Goal: Check status: Check status

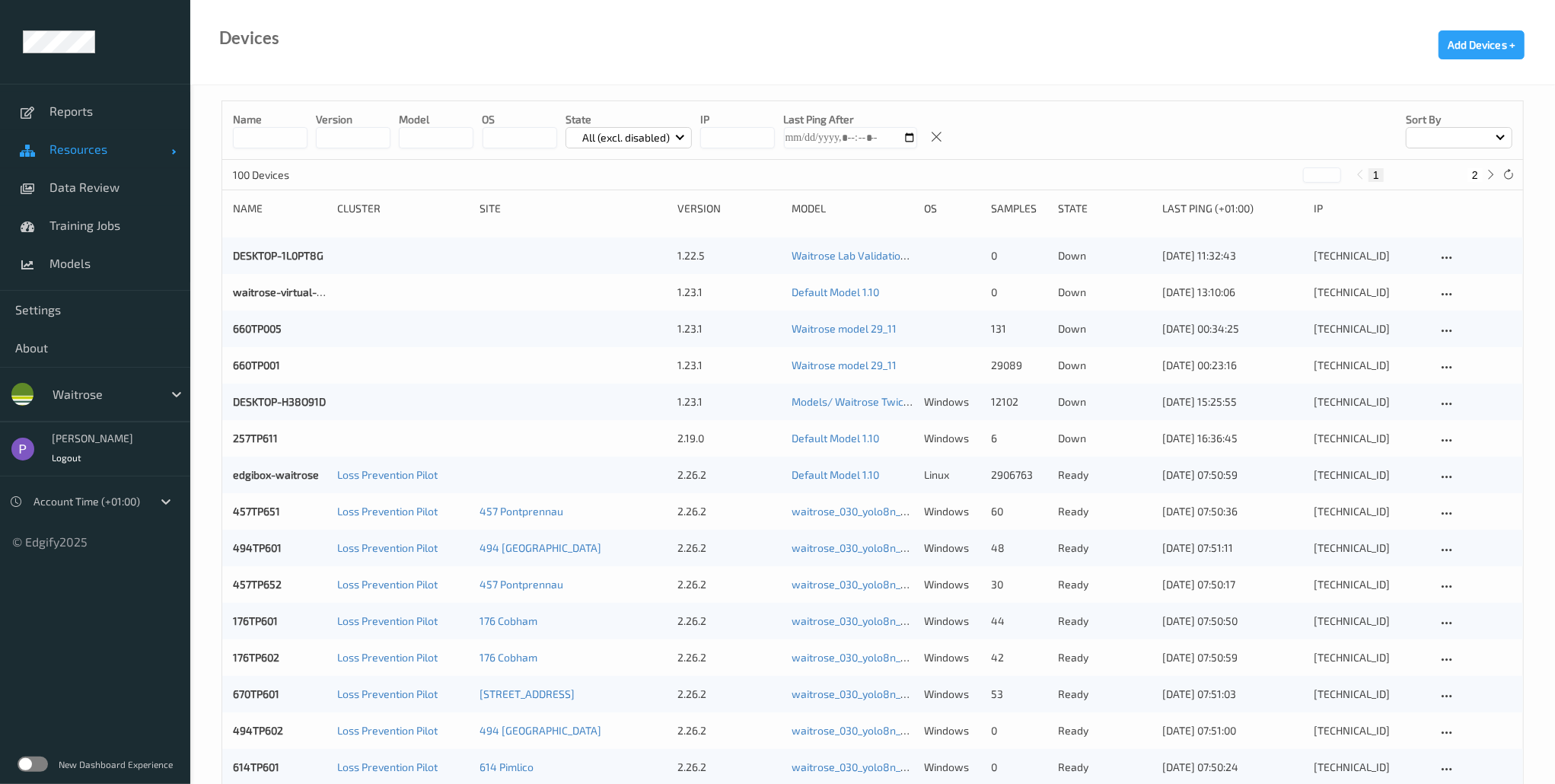
click at [101, 154] on span "Resources" at bounding box center [110, 149] width 122 height 15
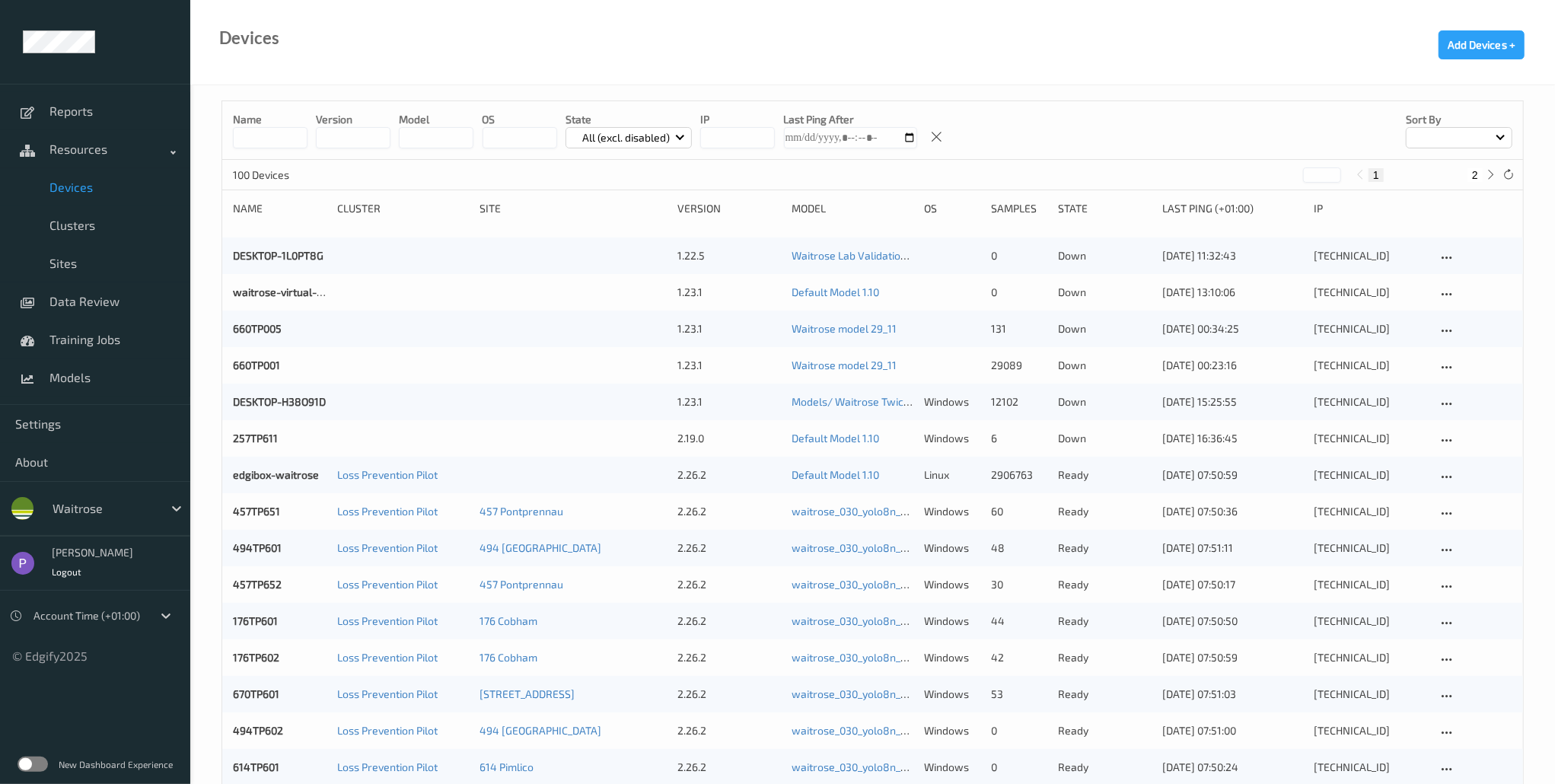
click at [115, 513] on div at bounding box center [104, 508] width 103 height 18
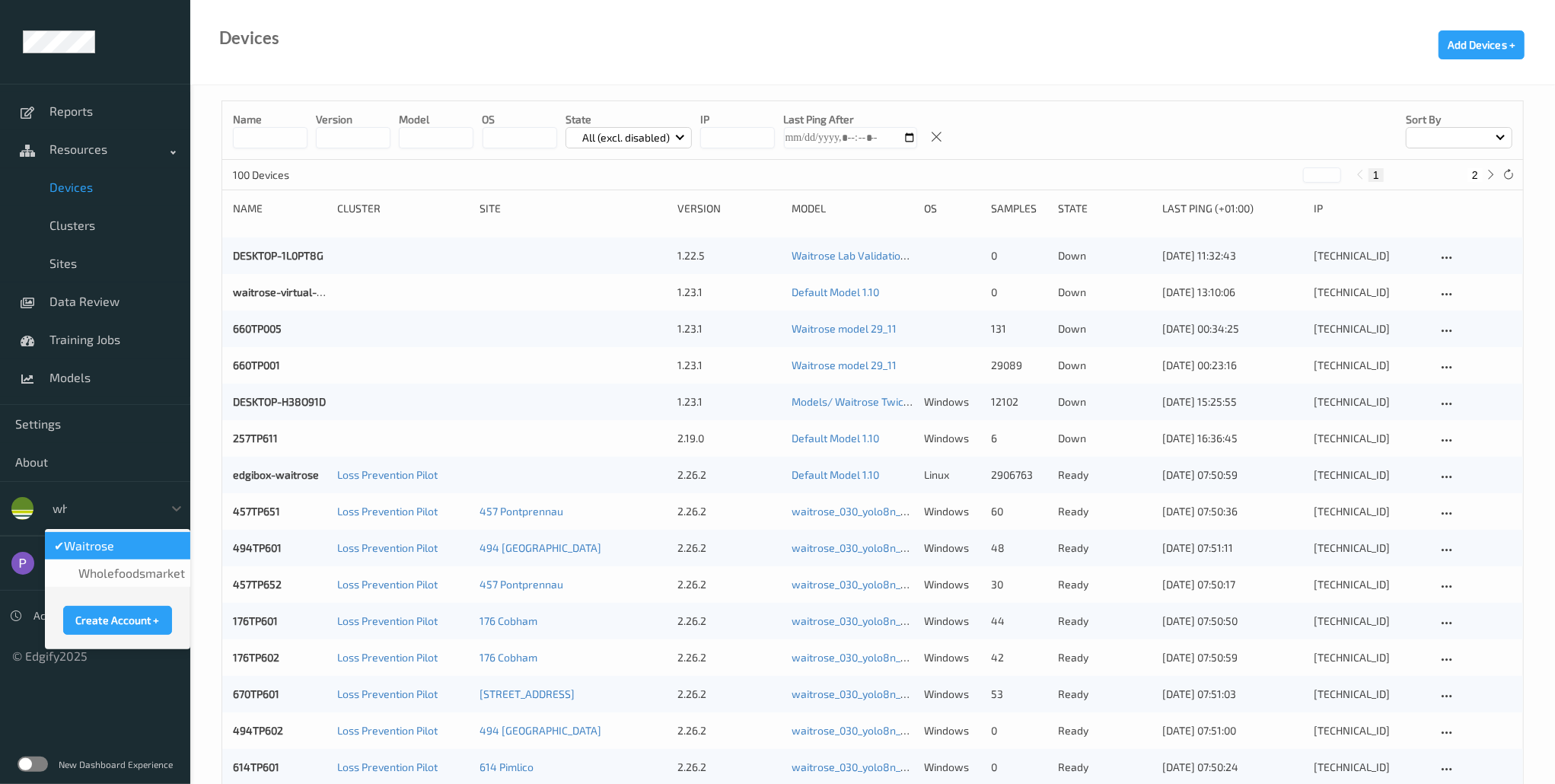
type input "who"
click at [140, 551] on span "wholefoodsmarket" at bounding box center [132, 545] width 107 height 15
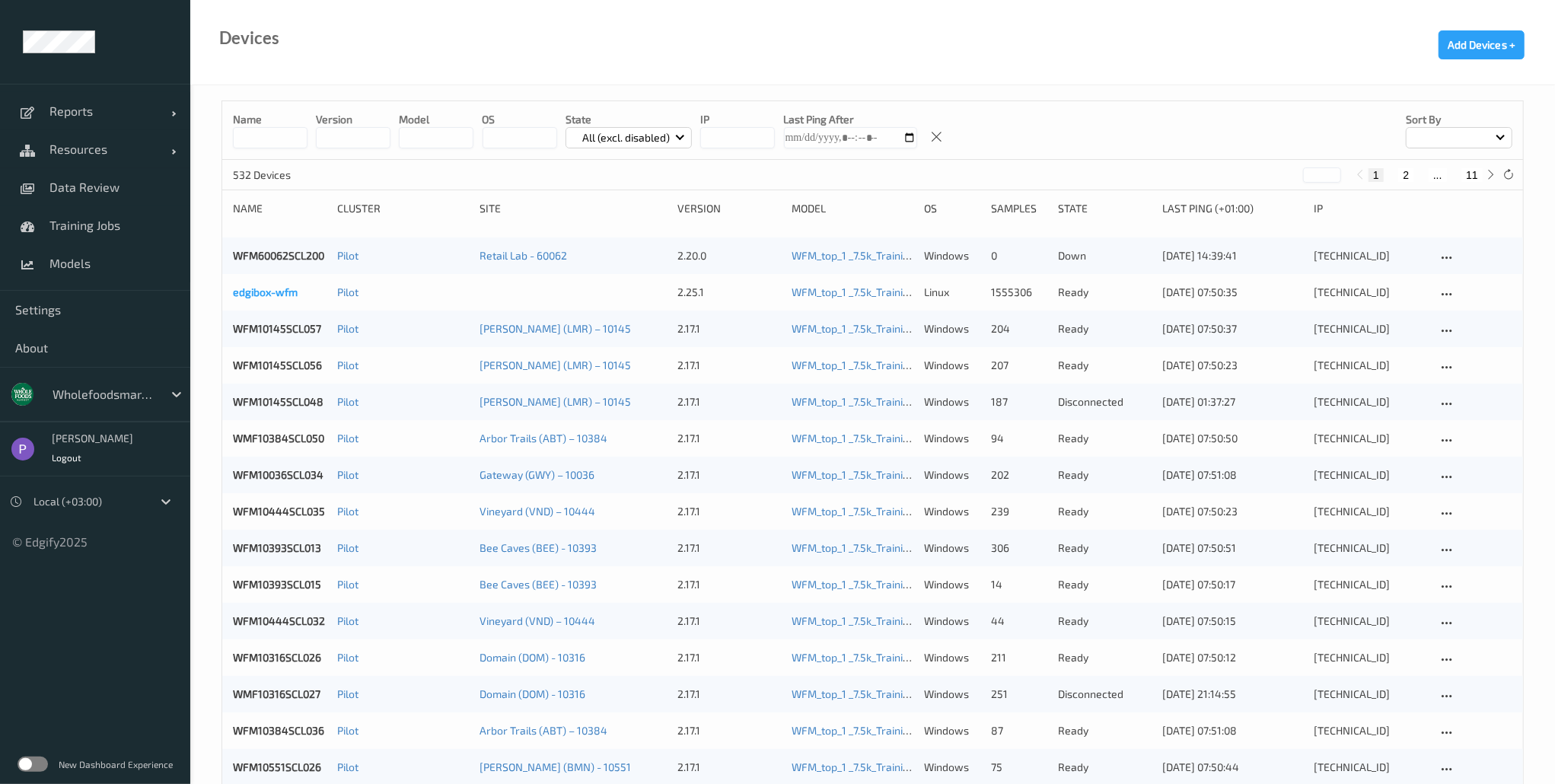
click at [278, 288] on link "edgibox-wfm" at bounding box center [265, 292] width 65 height 13
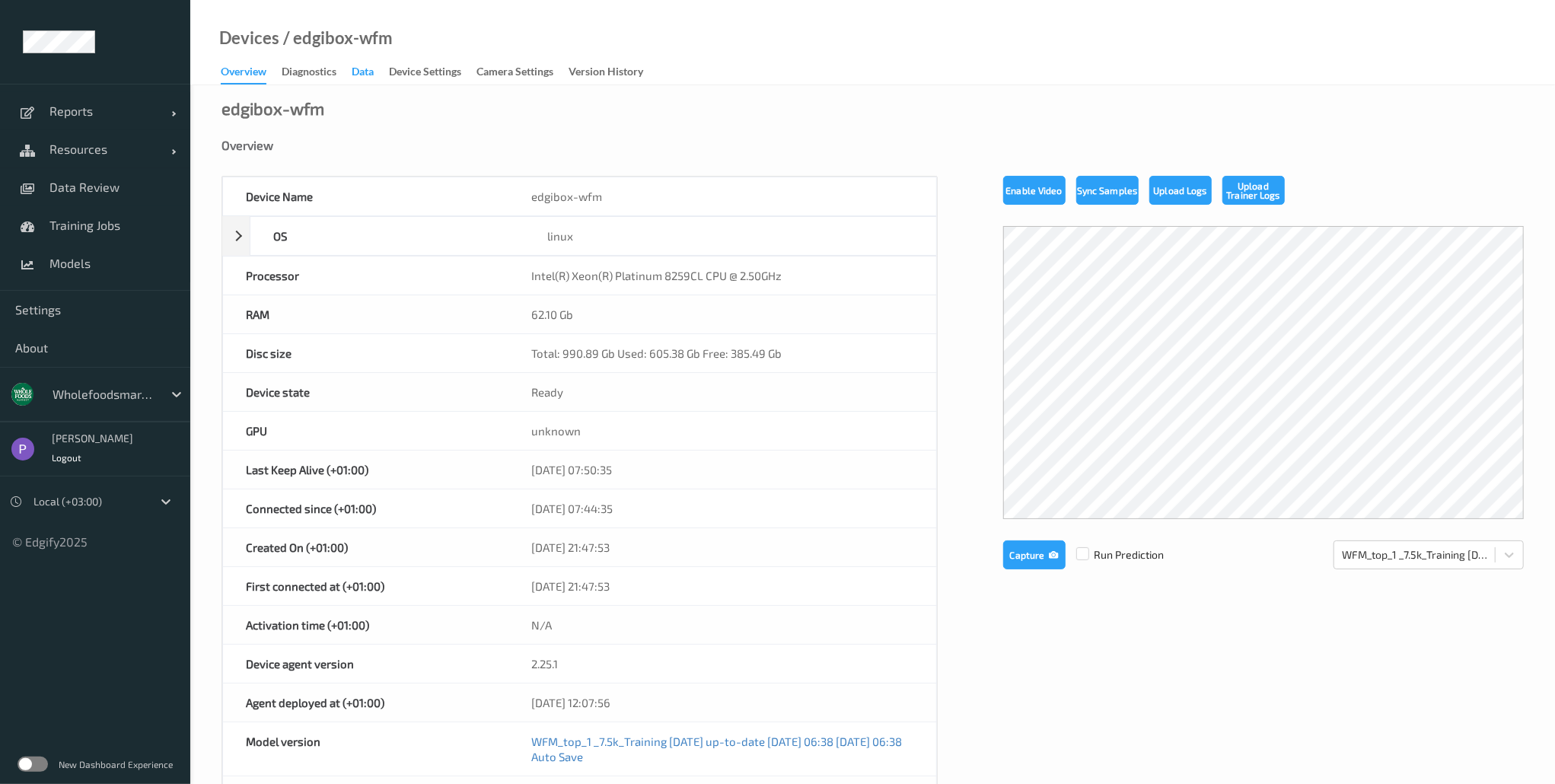
click at [356, 71] on div "Data" at bounding box center [362, 74] width 22 height 19
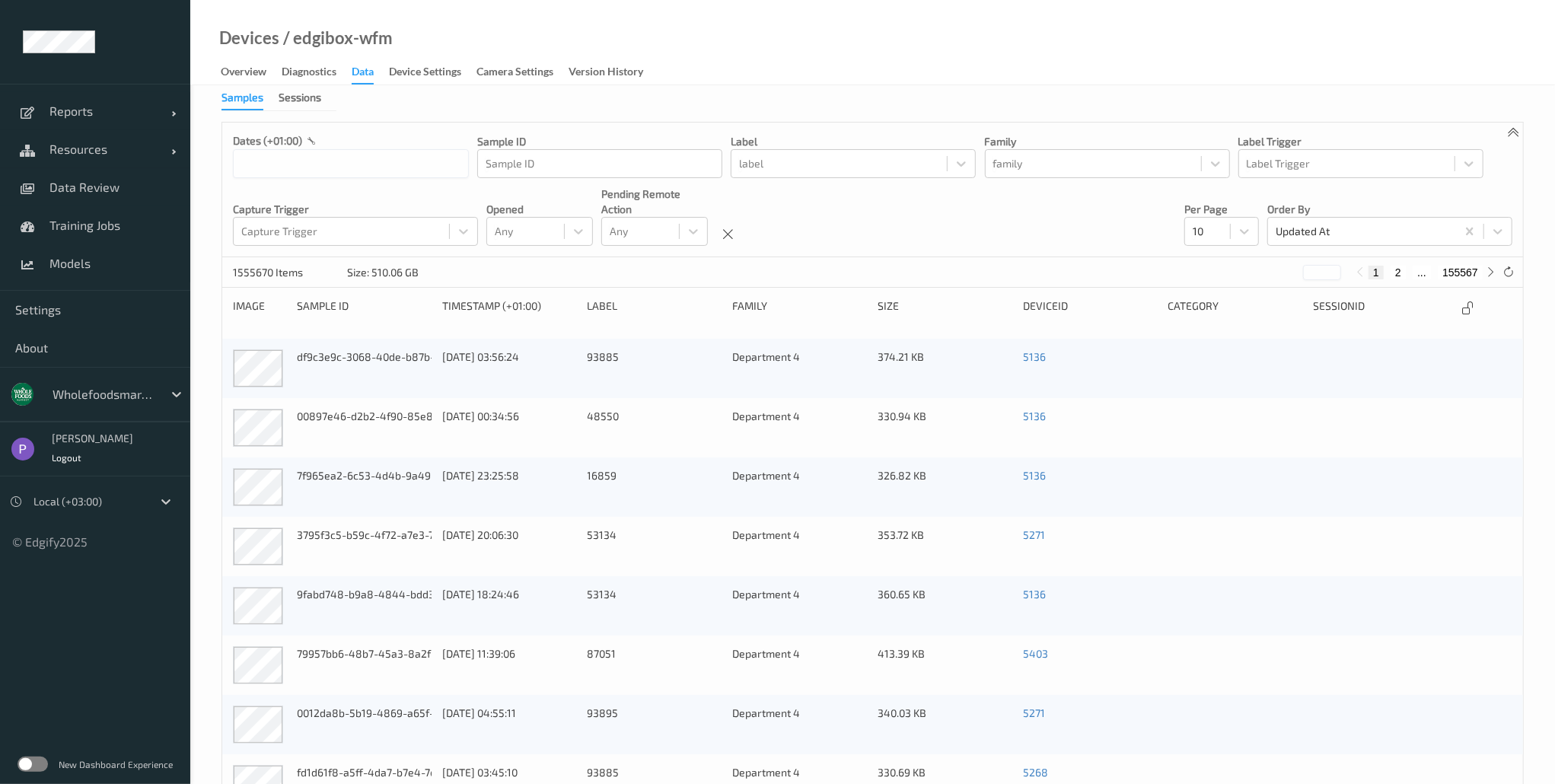
click at [1398, 277] on button "2" at bounding box center [1397, 272] width 15 height 13
click at [528, 234] on div at bounding box center [525, 230] width 62 height 18
click at [560, 223] on div "Any" at bounding box center [525, 231] width 77 height 24
click at [556, 293] on div "False" at bounding box center [540, 296] width 89 height 15
type input "*"
